Goal: Task Accomplishment & Management: Manage account settings

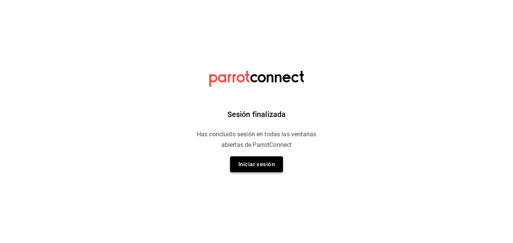
click at [253, 171] on button "Iniciar sesión" at bounding box center [256, 164] width 53 height 16
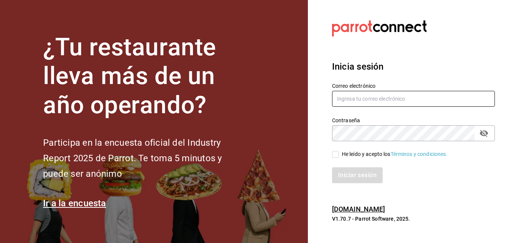
click at [355, 103] on input "text" at bounding box center [413, 99] width 163 height 16
type input "laoctavacafe@gmail.com"
click at [335, 156] on input "He leído y acepto los Términos y condiciones." at bounding box center [335, 154] width 7 height 7
checkbox input "true"
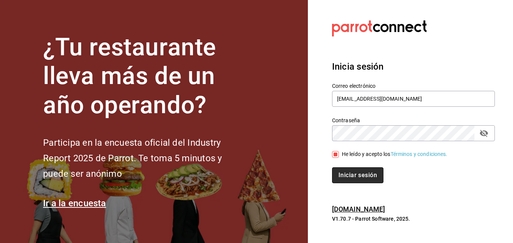
click at [345, 170] on button "Iniciar sesión" at bounding box center [357, 175] width 51 height 16
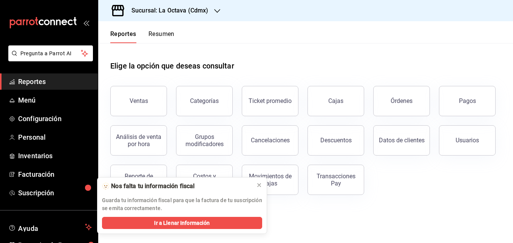
click at [194, 15] on h3 "Sucursal: La Octava (Cdmx)" at bounding box center [167, 10] width 83 height 9
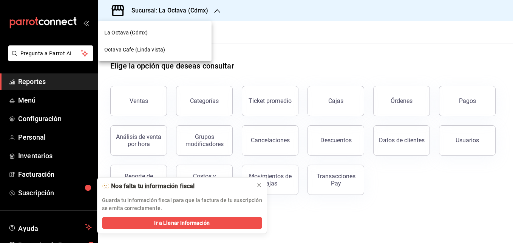
click at [182, 34] on div "La Octava (Cdmx)" at bounding box center [154, 33] width 101 height 8
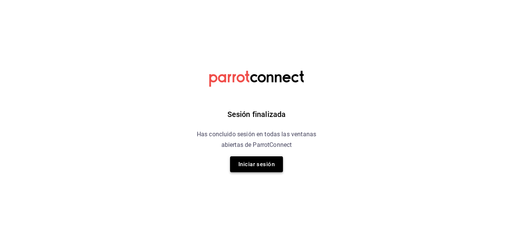
click at [268, 171] on button "Iniciar sesión" at bounding box center [256, 164] width 53 height 16
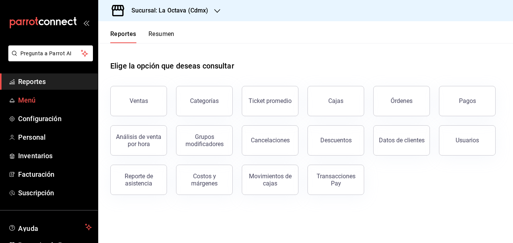
click at [60, 96] on span "Menú" at bounding box center [55, 100] width 74 height 10
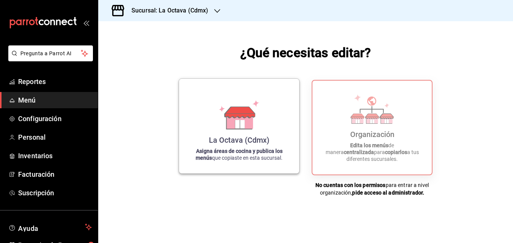
click at [239, 123] on icon at bounding box center [239, 124] width 9 height 8
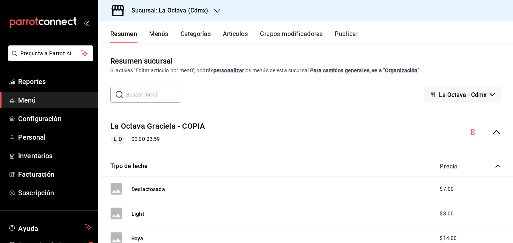
click at [449, 98] on span "La Octava - Cdmx" at bounding box center [463, 94] width 48 height 7
click at [260, 104] on div at bounding box center [256, 121] width 513 height 243
click at [493, 132] on icon "collapse-menu-row" at bounding box center [497, 132] width 8 height 5
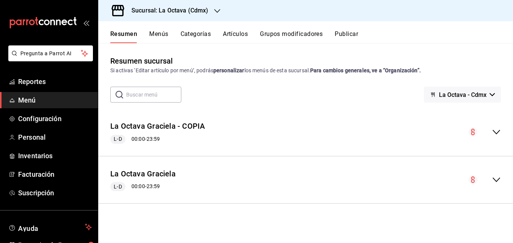
click at [499, 129] on icon "collapse-menu-row" at bounding box center [496, 131] width 9 height 9
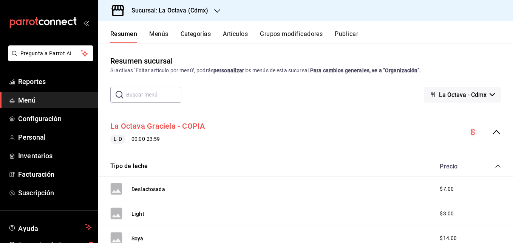
click at [178, 128] on button "La Octava Graciela - COPIA" at bounding box center [157, 126] width 95 height 11
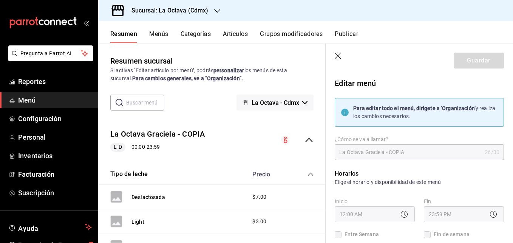
checkbox input "true"
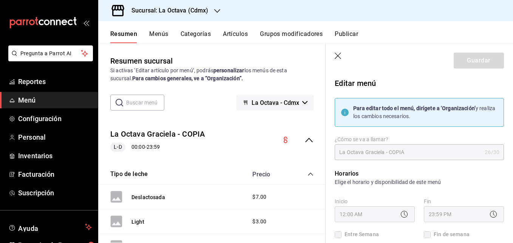
checkbox input "true"
click at [340, 55] on icon "button" at bounding box center [339, 57] width 8 height 8
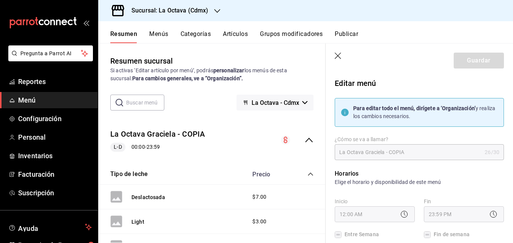
checkbox input "false"
type input "1758834038232"
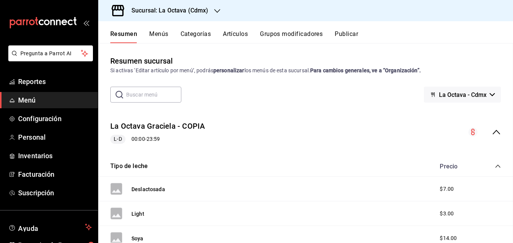
checkbox input "false"
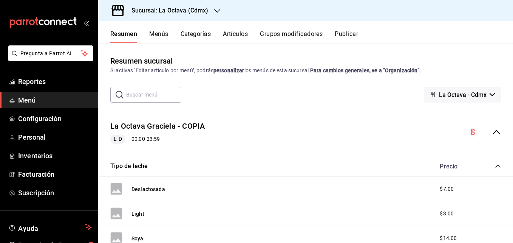
checkbox input "false"
click at [57, 86] on span "Reportes" at bounding box center [55, 81] width 74 height 10
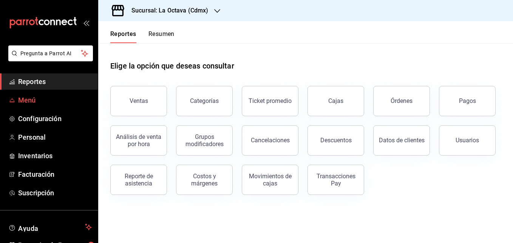
click at [80, 95] on span "Menú" at bounding box center [55, 100] width 74 height 10
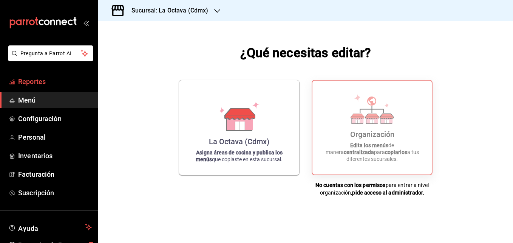
click at [62, 78] on span "Reportes" at bounding box center [55, 81] width 74 height 10
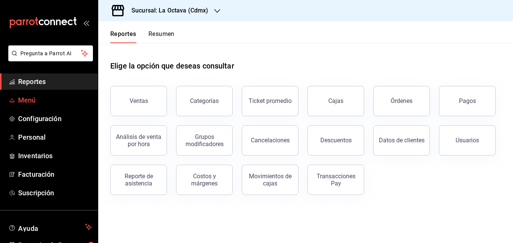
click at [73, 99] on span "Menú" at bounding box center [55, 100] width 74 height 10
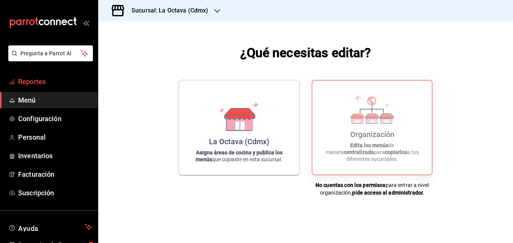
click at [50, 81] on span "Reportes" at bounding box center [55, 81] width 74 height 10
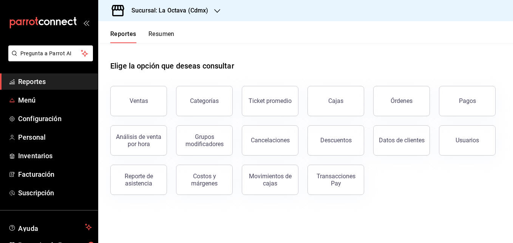
click at [55, 96] on span "Menú" at bounding box center [55, 100] width 74 height 10
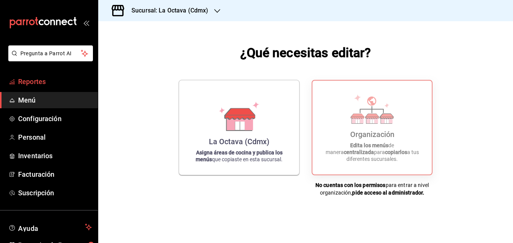
click at [47, 79] on span "Reportes" at bounding box center [55, 81] width 74 height 10
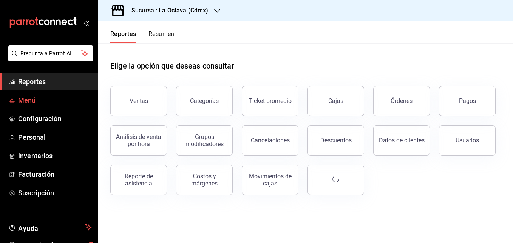
click at [44, 97] on span "Menú" at bounding box center [55, 100] width 74 height 10
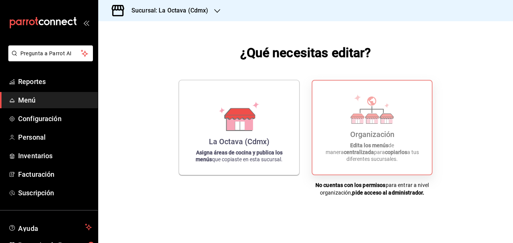
click at [378, 111] on icon at bounding box center [372, 108] width 43 height 29
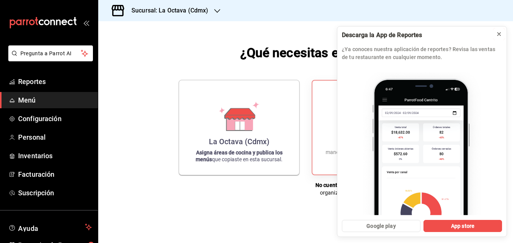
click at [500, 37] on icon at bounding box center [499, 34] width 6 height 6
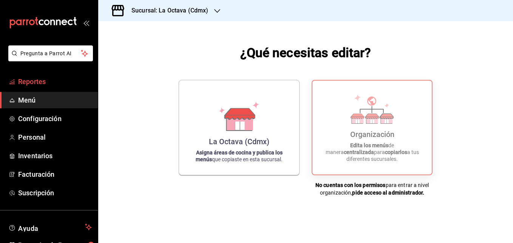
click at [38, 83] on span "Reportes" at bounding box center [55, 81] width 74 height 10
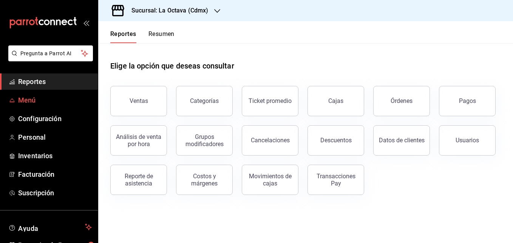
click at [44, 102] on span "Menú" at bounding box center [55, 100] width 74 height 10
